Goal: Task Accomplishment & Management: Use online tool/utility

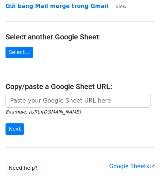
scroll to position [93, 0]
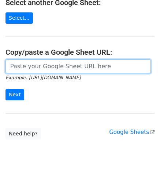
click at [41, 68] on input "url" at bounding box center [77, 67] width 145 height 14
paste input "[URL][DOMAIN_NAME]"
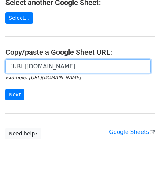
scroll to position [0, 215]
type input "[URL][DOMAIN_NAME]"
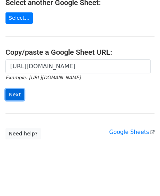
click at [17, 91] on input "Next" at bounding box center [14, 94] width 19 height 11
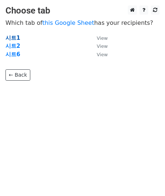
click at [15, 38] on strong "시트1" at bounding box center [12, 38] width 15 height 7
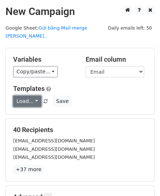
click at [35, 96] on link "Load..." at bounding box center [27, 101] width 28 height 11
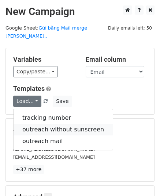
click at [52, 124] on link "outreach without sunscreen" at bounding box center [63, 130] width 99 height 12
